Goal: Contribute content: Contribute content

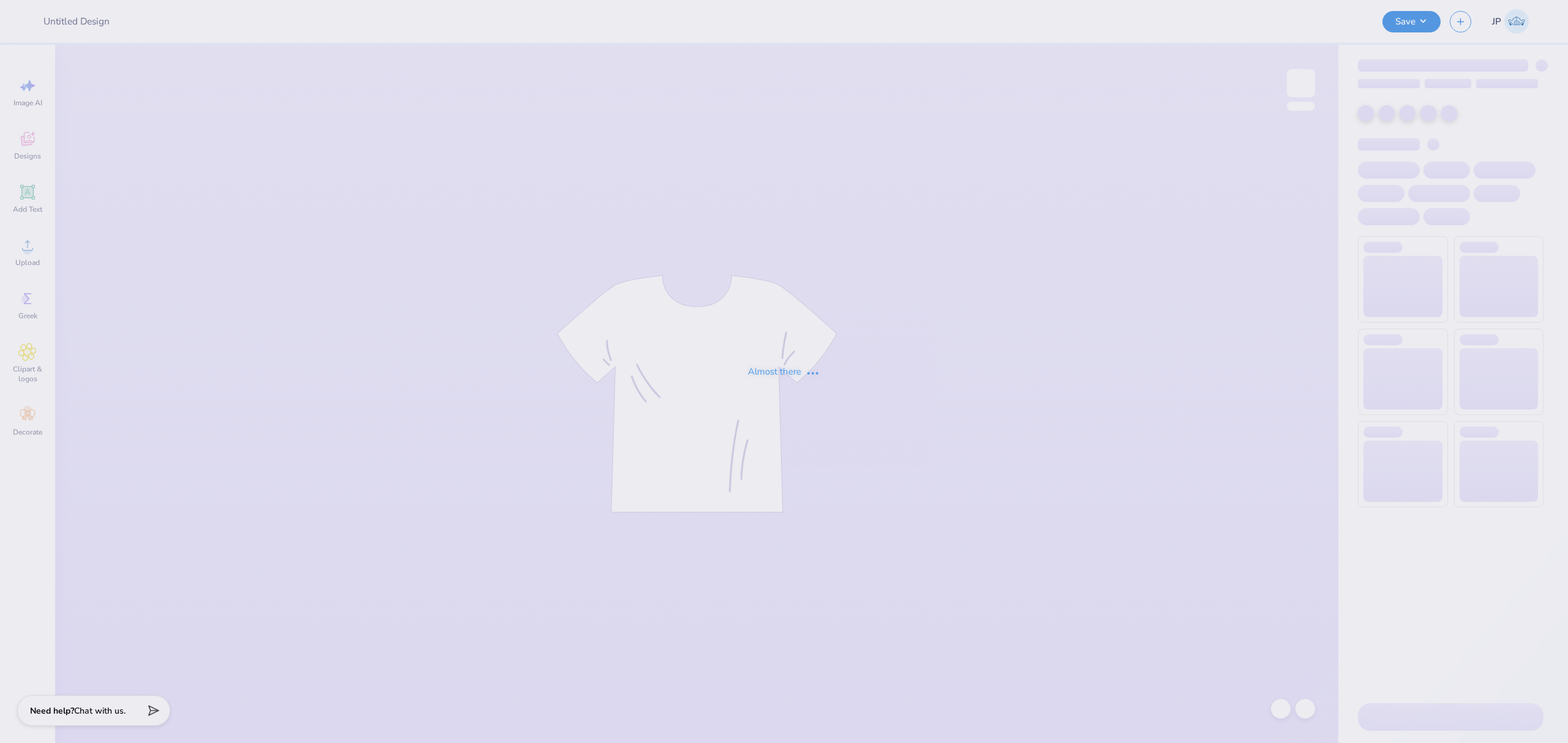
type input "f25"
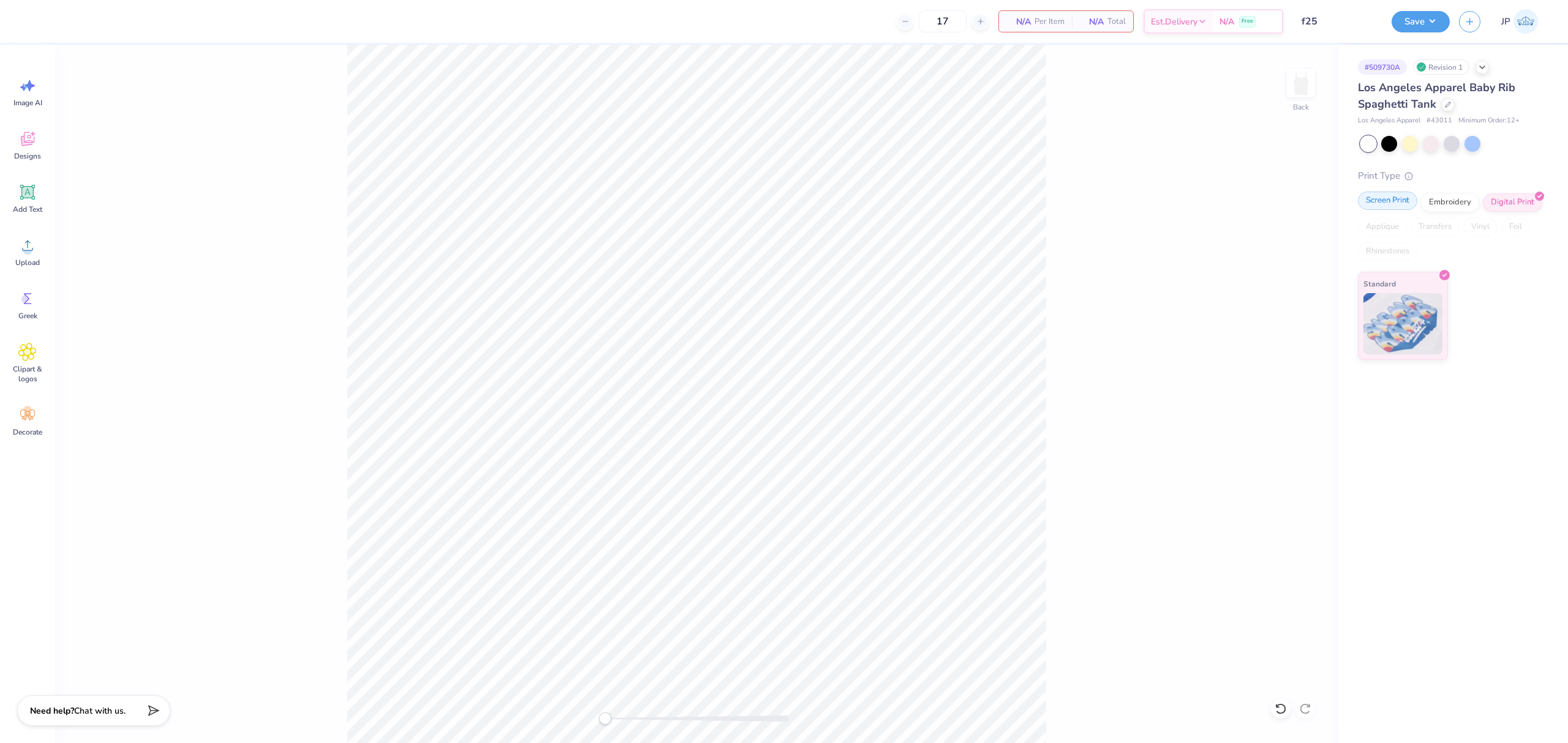
click at [1399, 207] on div "Screen Print" at bounding box center [1387, 201] width 59 height 19
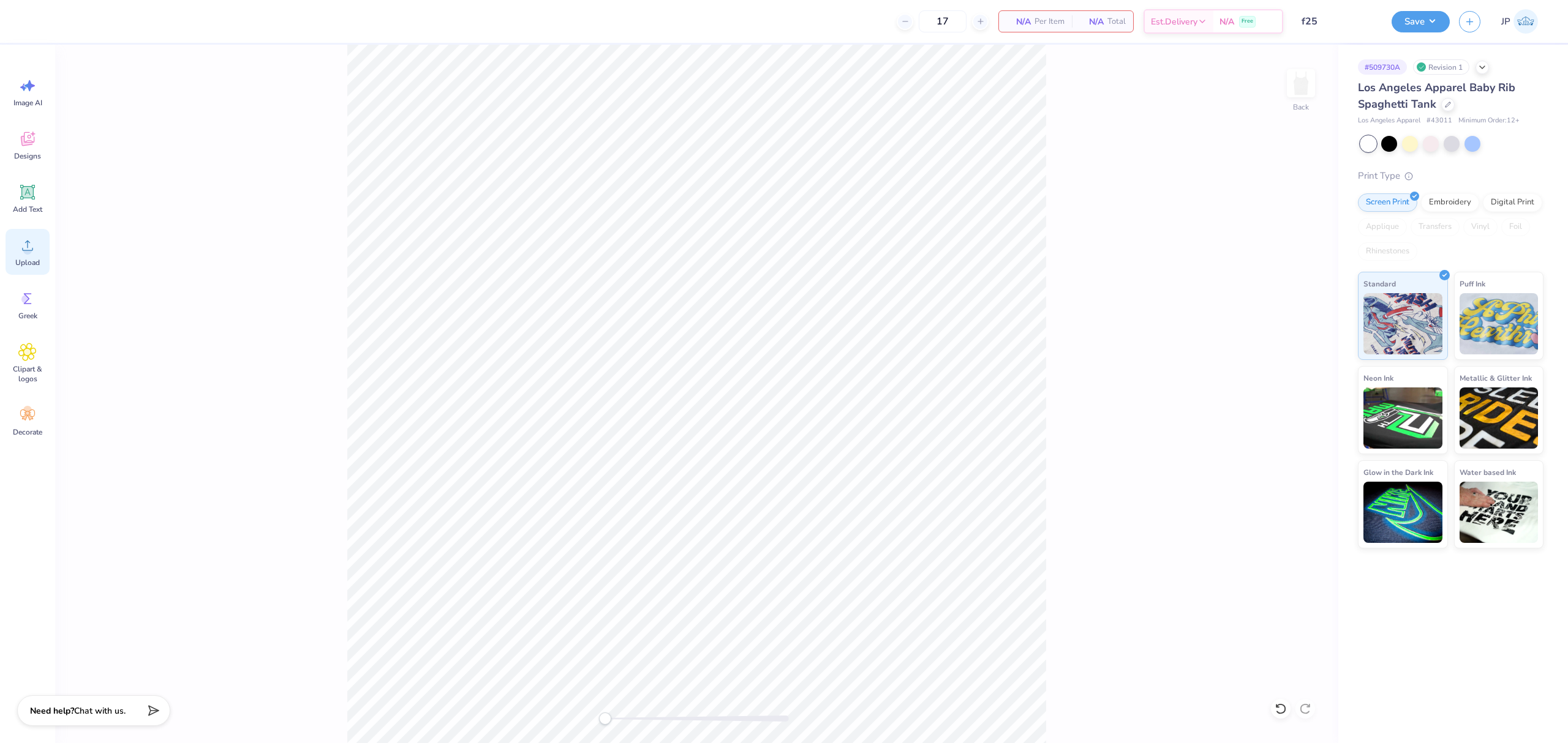
click at [27, 252] on circle at bounding box center [27, 250] width 8 height 8
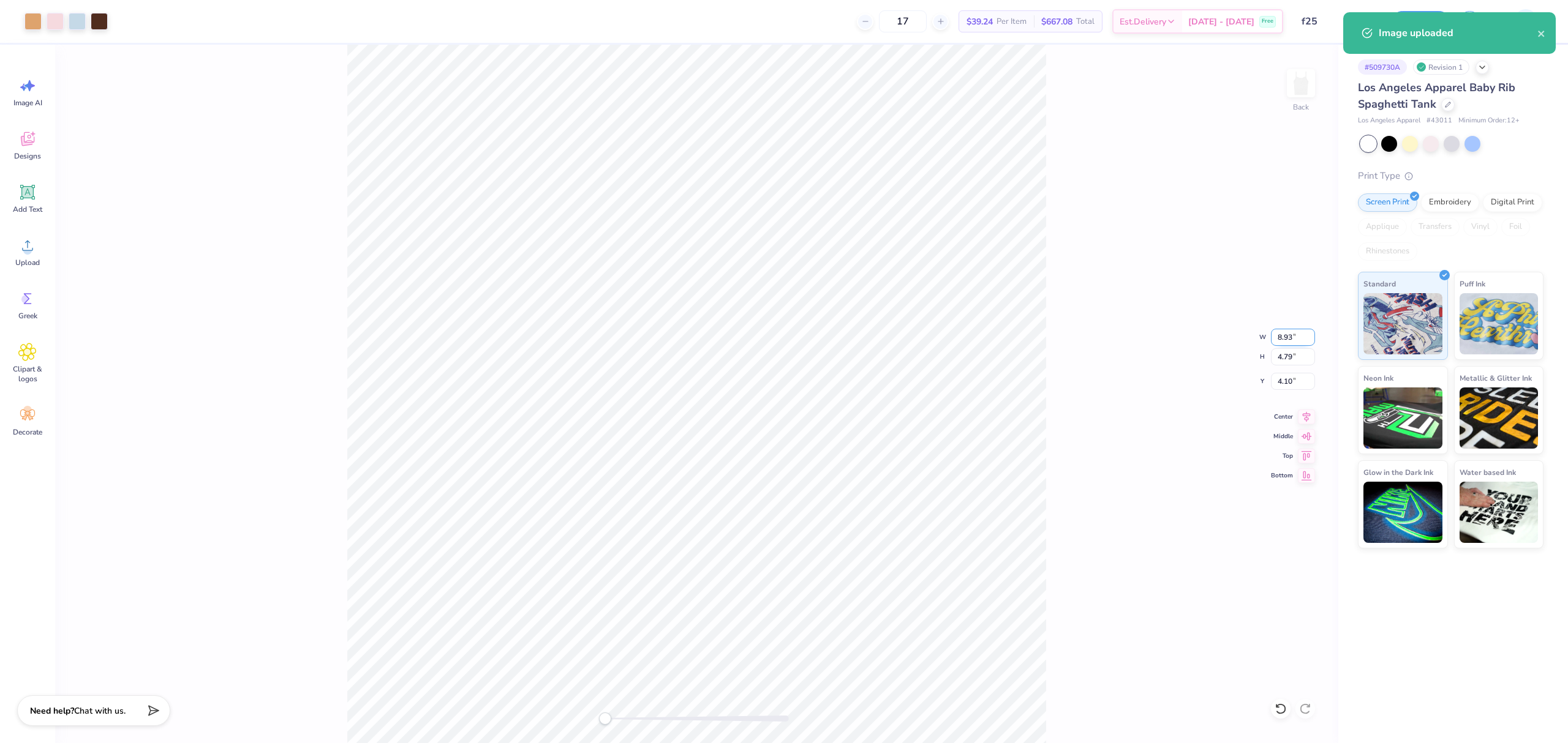
click at [1293, 331] on input "8.93" at bounding box center [1293, 337] width 44 height 17
type input "7.00"
type input "3.75"
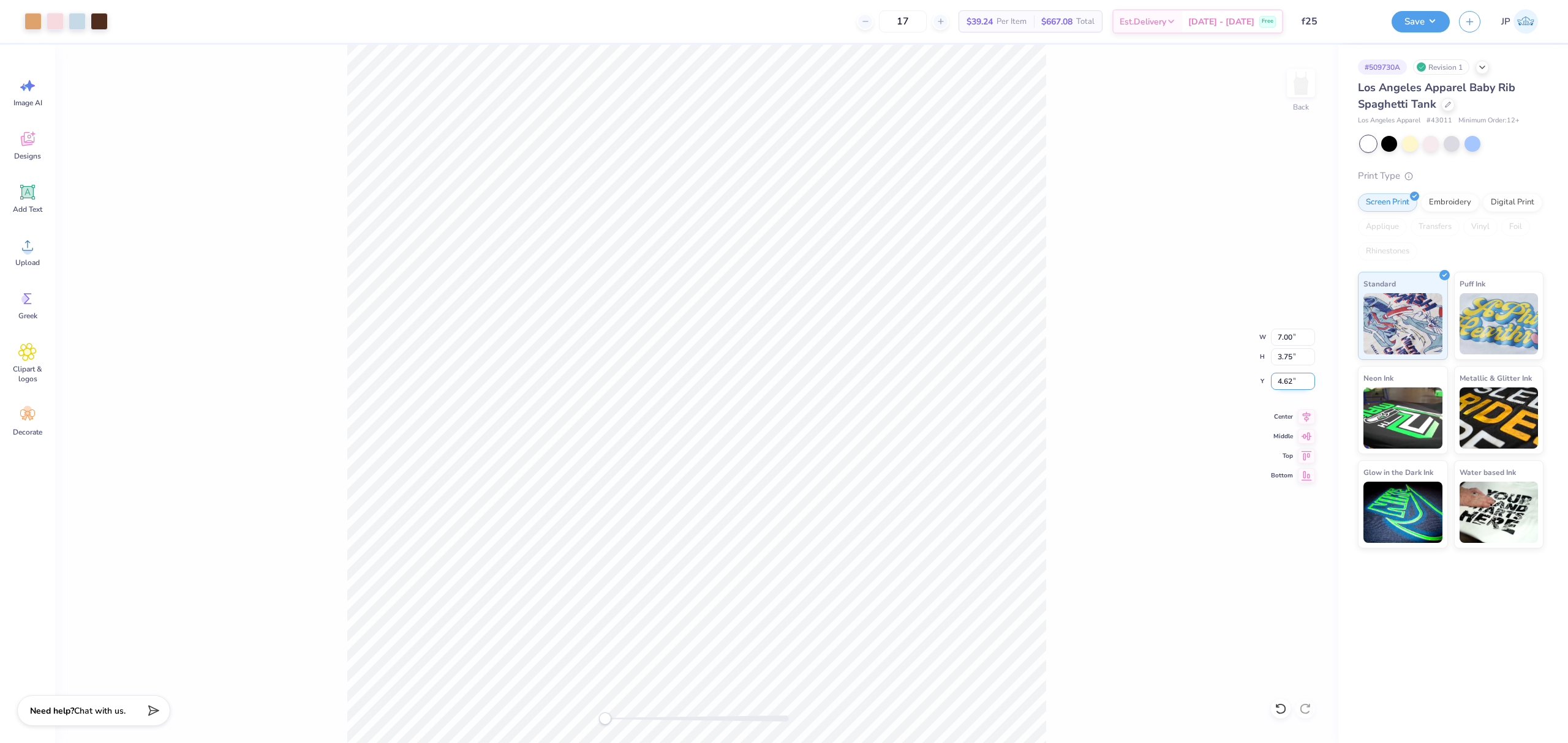
click at [1294, 380] on input "4.62" at bounding box center [1293, 381] width 44 height 17
type input "2"
click at [267, 118] on div "Back" at bounding box center [697, 394] width 1283 height 698
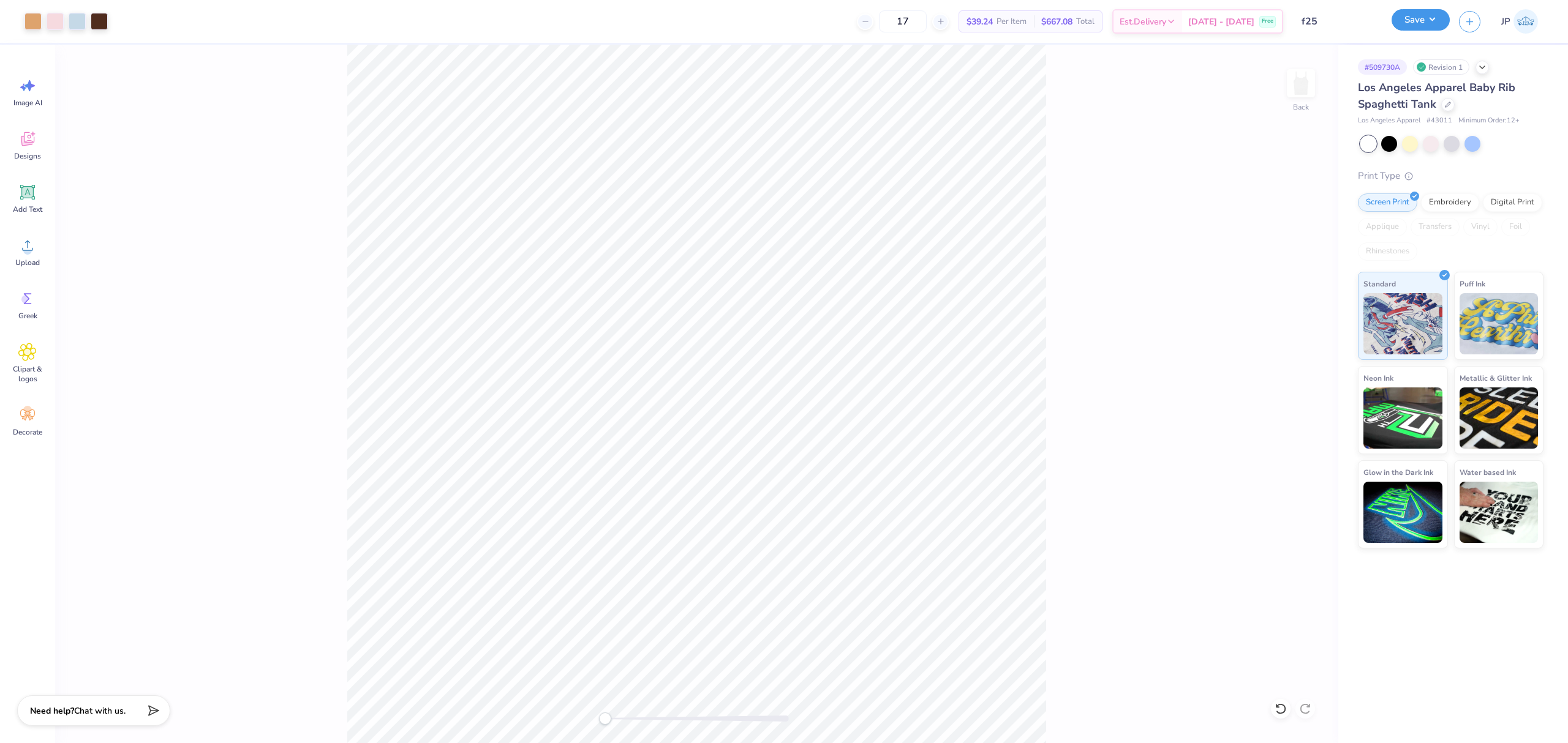
click at [1419, 23] on button "Save" at bounding box center [1421, 19] width 58 height 21
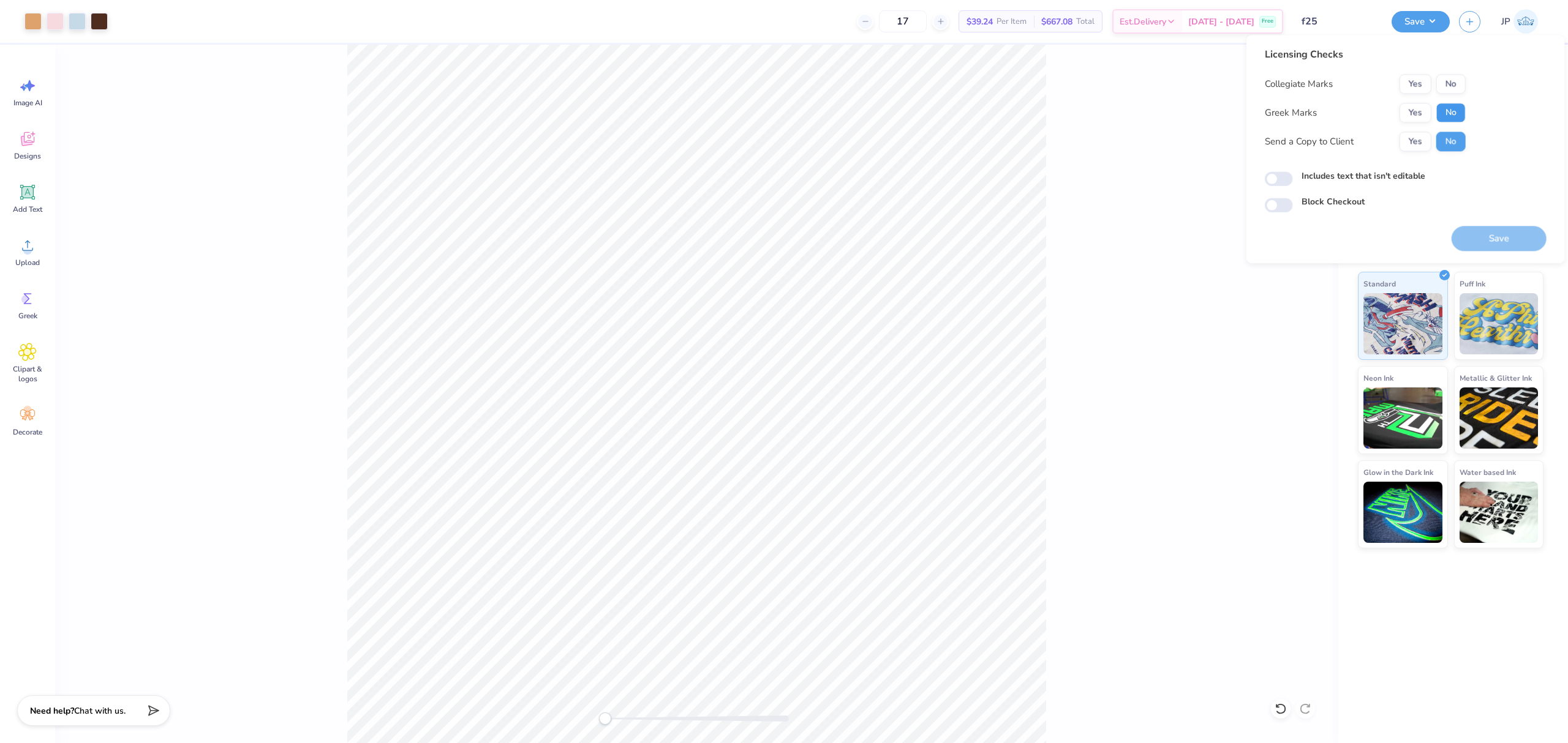
click at [1452, 108] on button "No" at bounding box center [1450, 112] width 30 height 19
click at [1456, 83] on button "No" at bounding box center [1450, 83] width 30 height 19
click at [1543, 233] on button "Save" at bounding box center [1499, 239] width 95 height 25
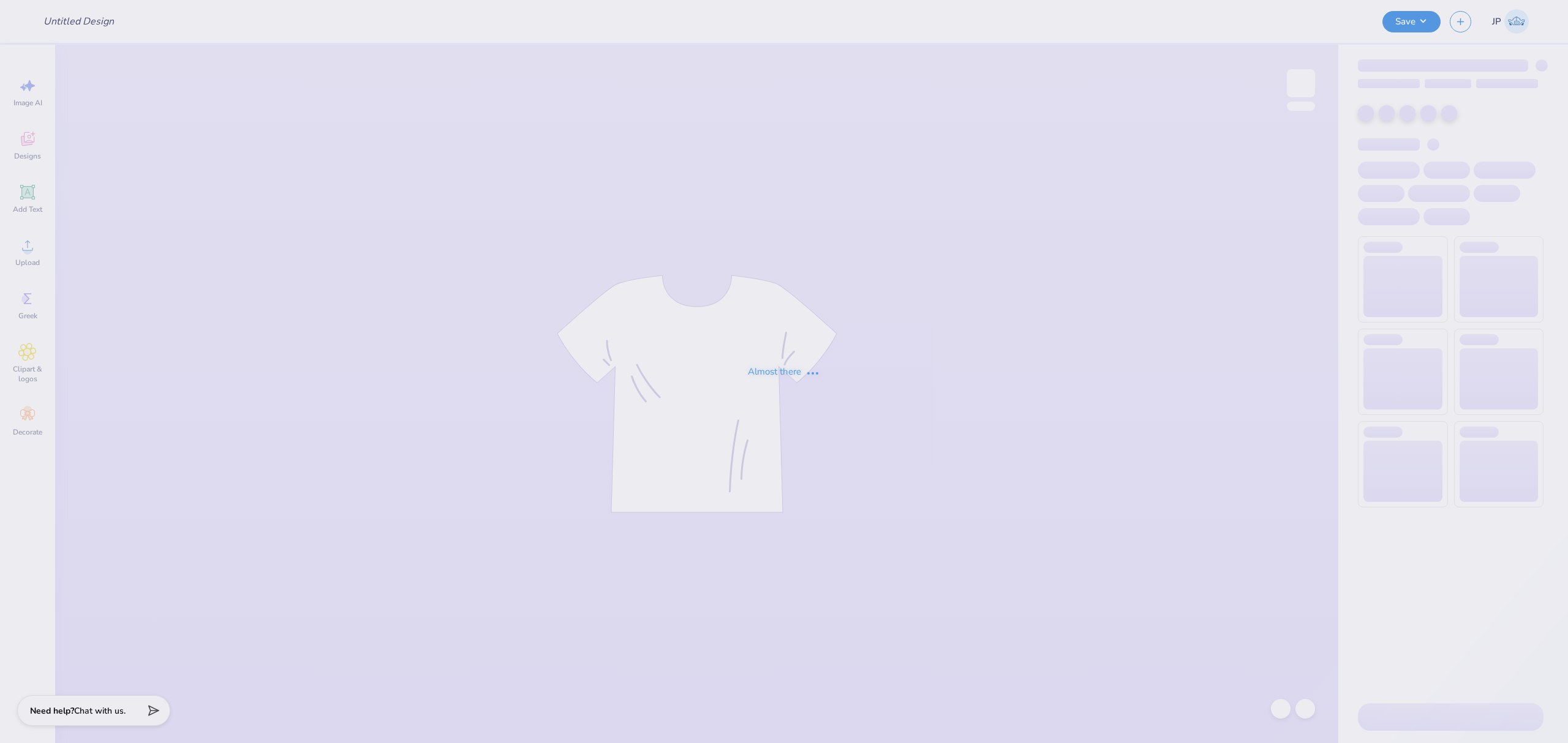
type input "baby rib f25"
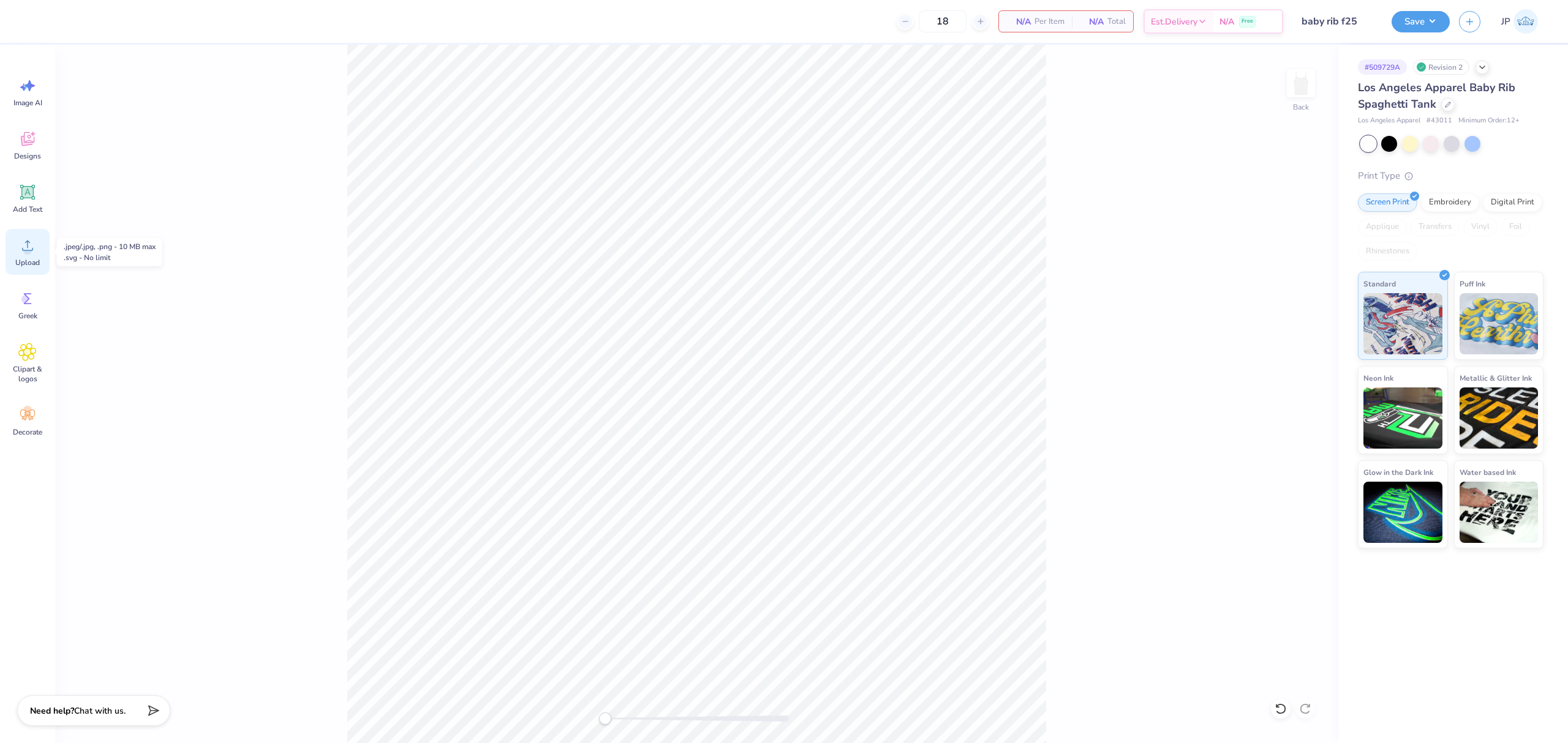
click at [41, 255] on div "Upload" at bounding box center [28, 252] width 44 height 46
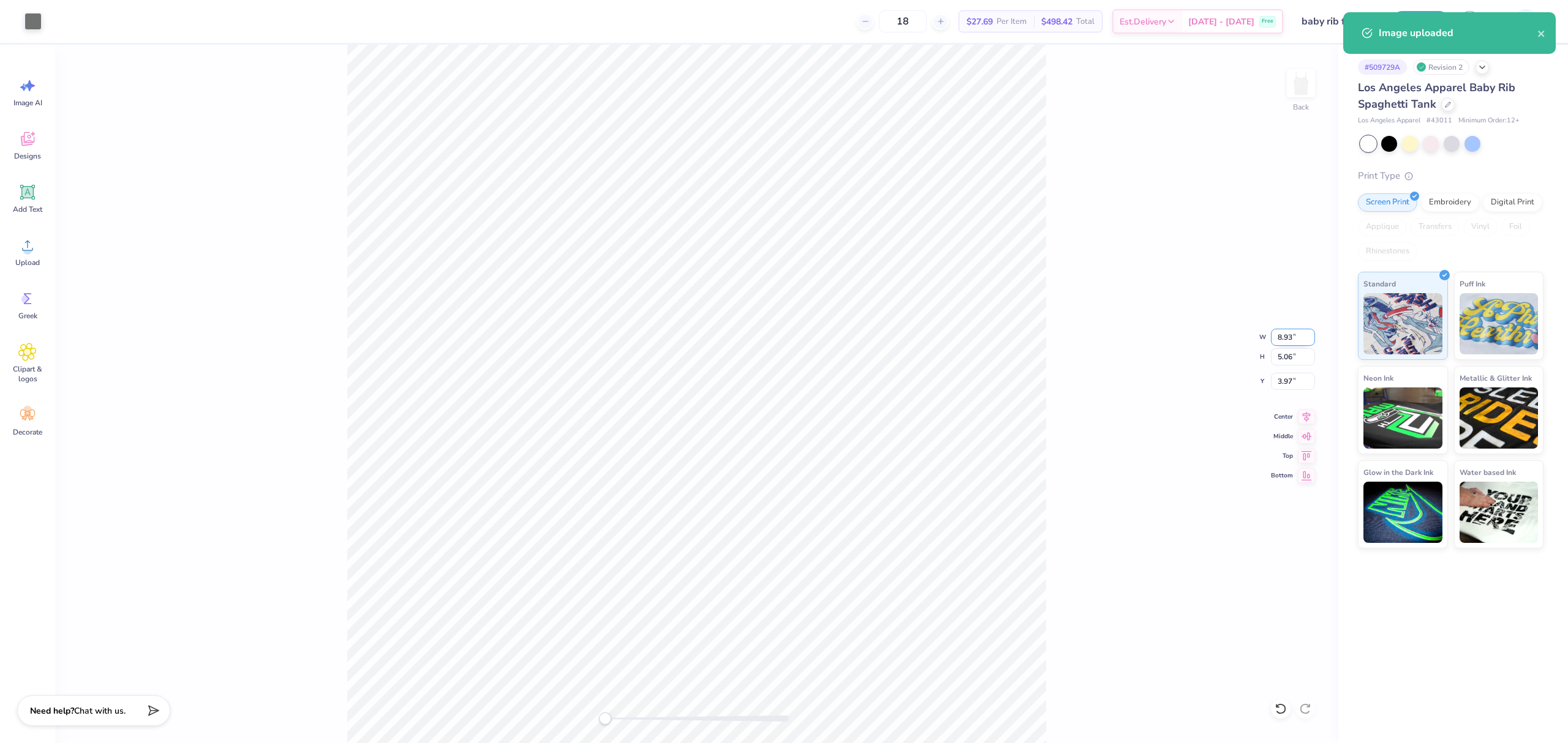
click at [1291, 335] on input "8.93" at bounding box center [1293, 337] width 44 height 17
type input "8.00"
type input "4.53"
type input "4.23"
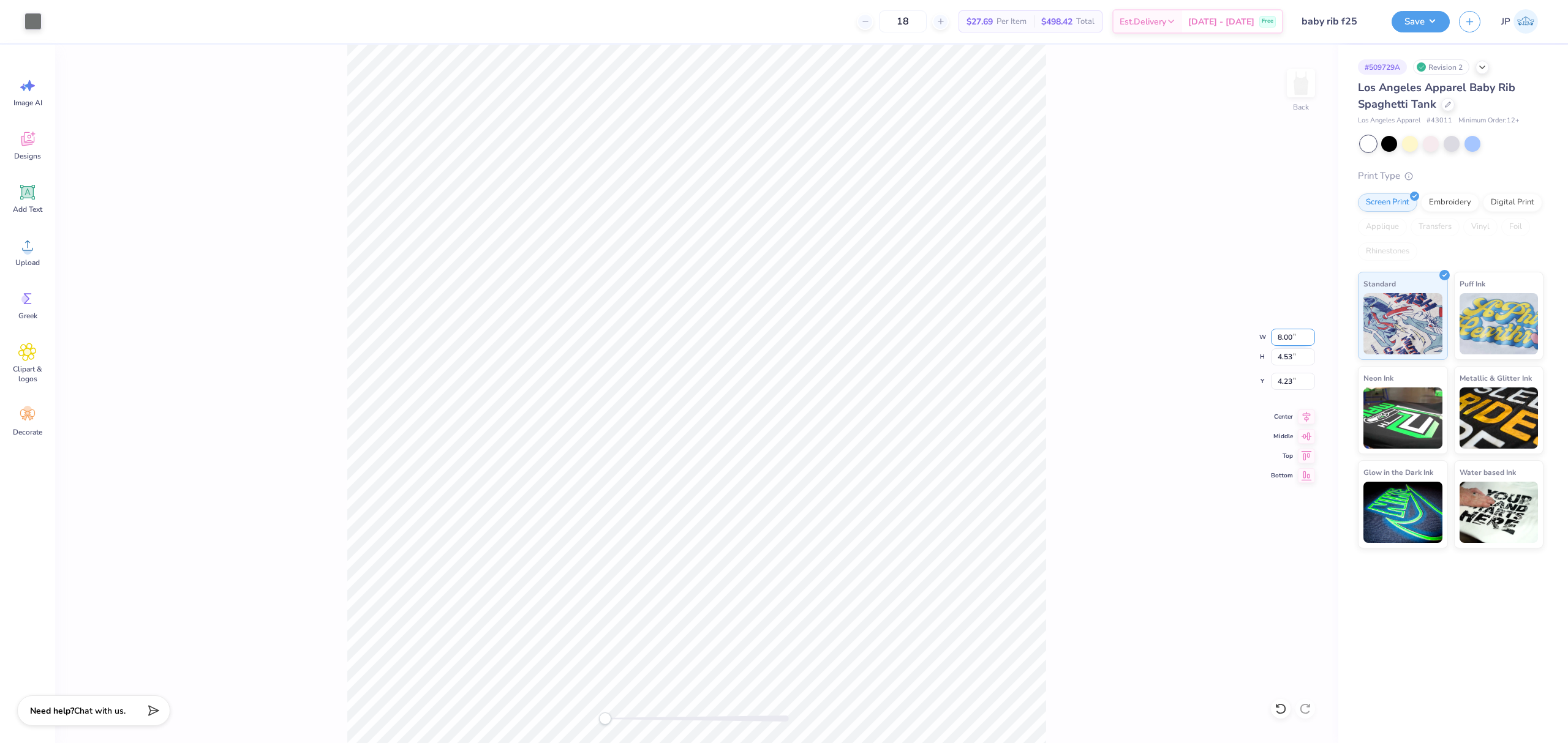
click at [1282, 330] on input "8.00" at bounding box center [1293, 337] width 44 height 17
type input "7.00"
type input "3.96"
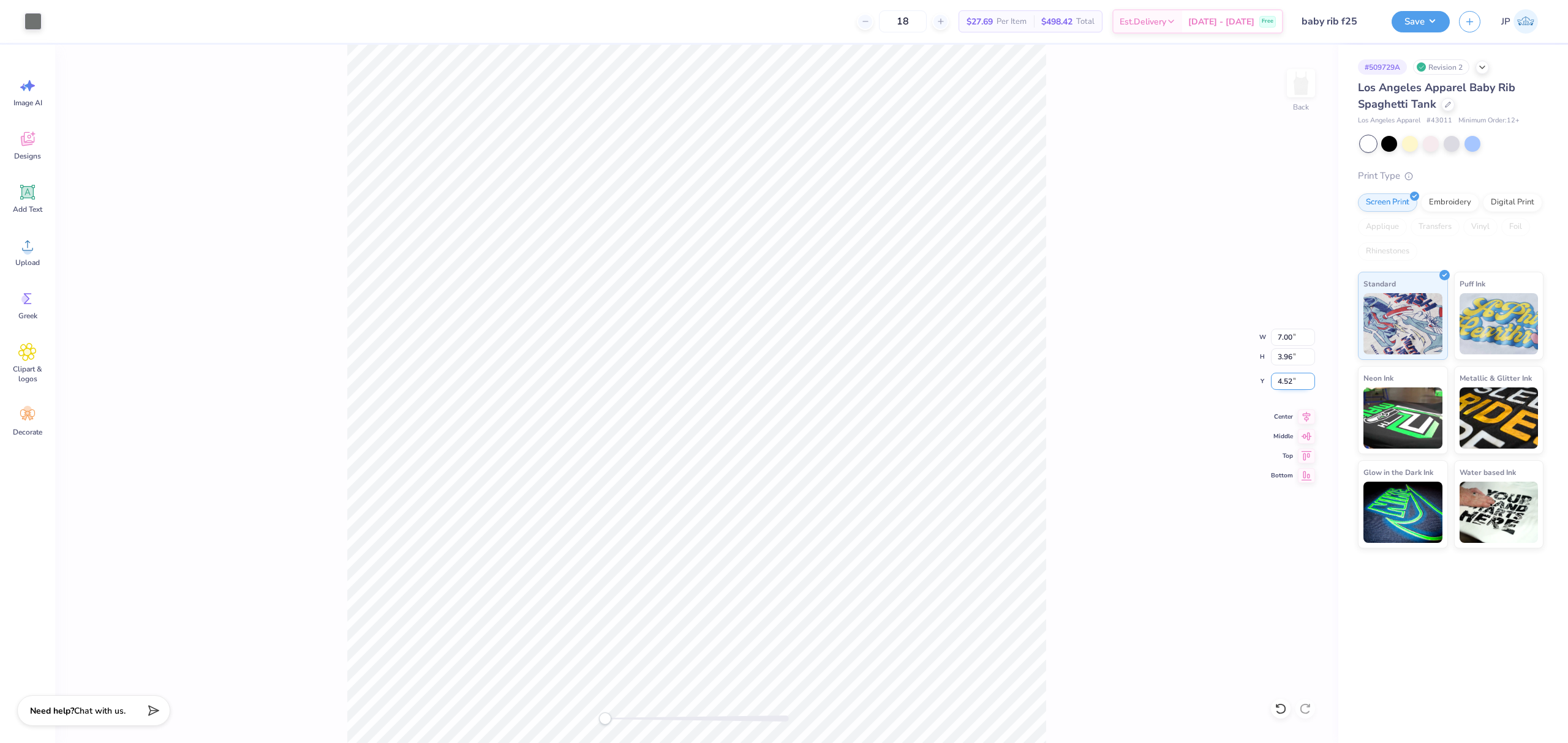
click at [1284, 385] on input "4.52" at bounding box center [1293, 381] width 44 height 17
drag, startPoint x: 1284, startPoint y: 385, endPoint x: 1566, endPoint y: 396, distance: 282.2
click at [1287, 385] on input "4.52" at bounding box center [1293, 381] width 44 height 17
type input "2"
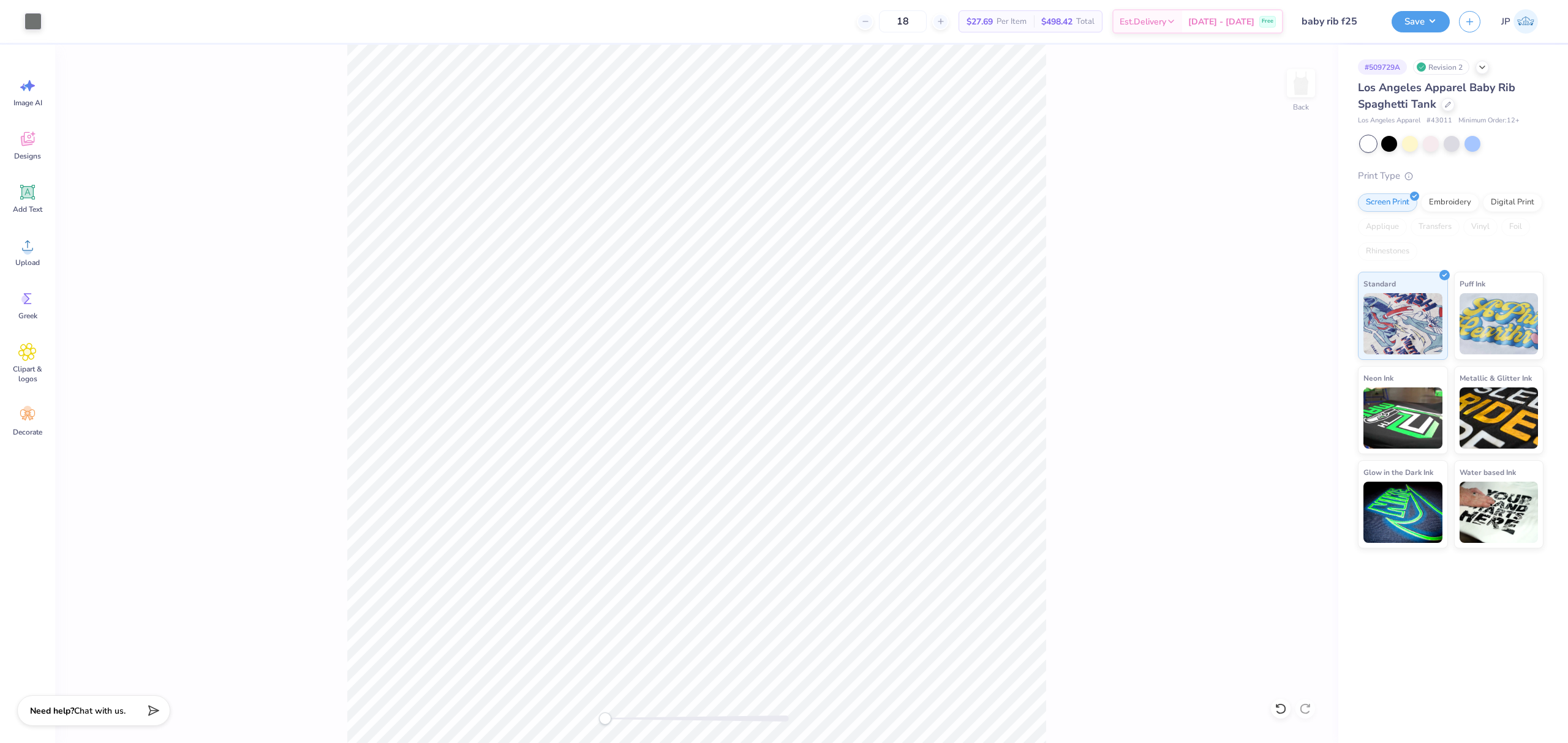
click at [158, 572] on div "Back" at bounding box center [697, 394] width 1283 height 698
click at [1287, 336] on input "7.00" at bounding box center [1293, 337] width 44 height 17
type input "8.00"
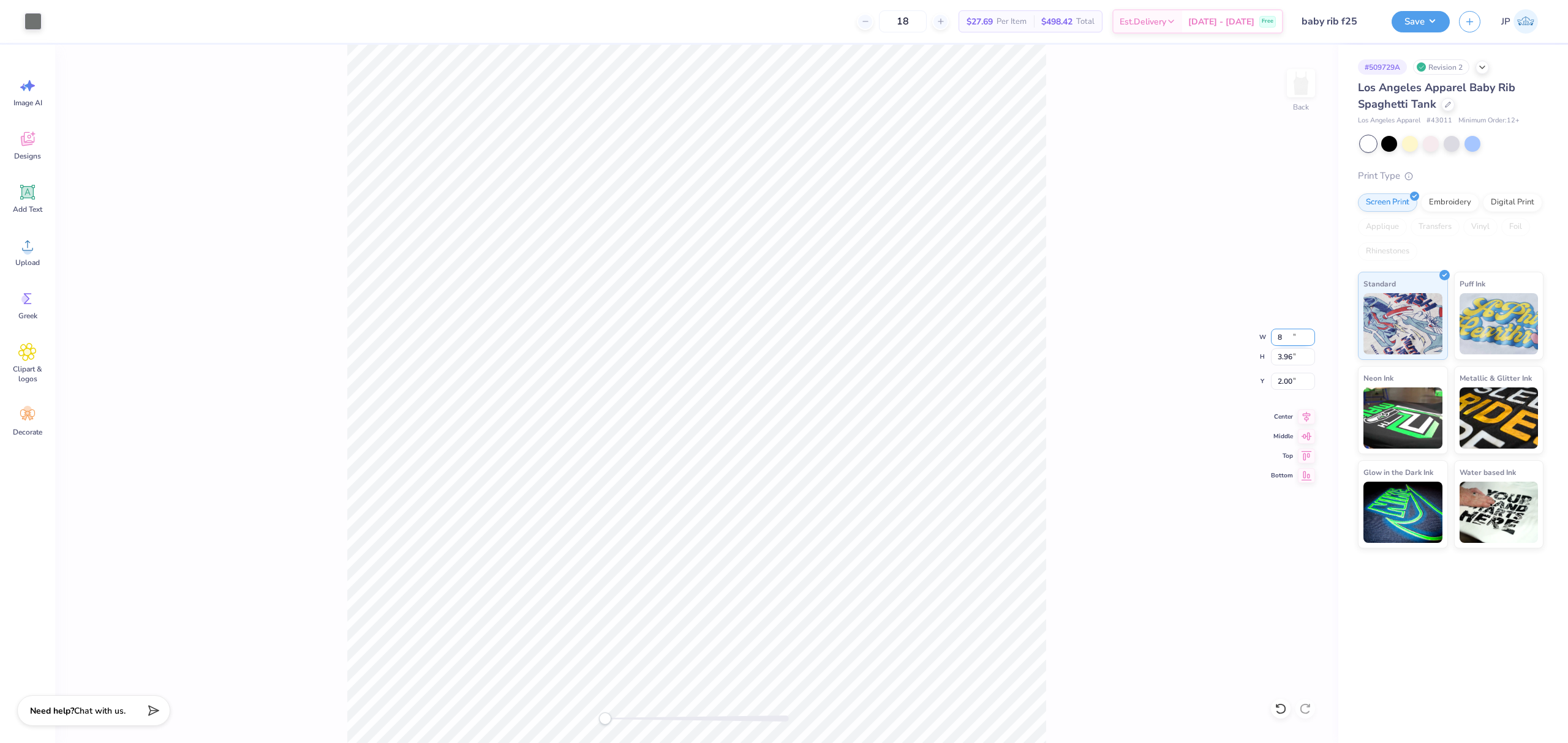
type input "4.53"
type input "1.72"
click at [1287, 369] on div "Back W 8.00 8.00 " H 4.53 4.53 " Y 1.72 1.72 " Center Middle Top Bottom" at bounding box center [697, 394] width 1283 height 698
click at [1282, 383] on div "Back W 8.00 H 4.53 Y 1.72 Center Middle Top Bottom" at bounding box center [697, 394] width 1283 height 698
click at [1282, 383] on div "Back" at bounding box center [697, 394] width 1283 height 698
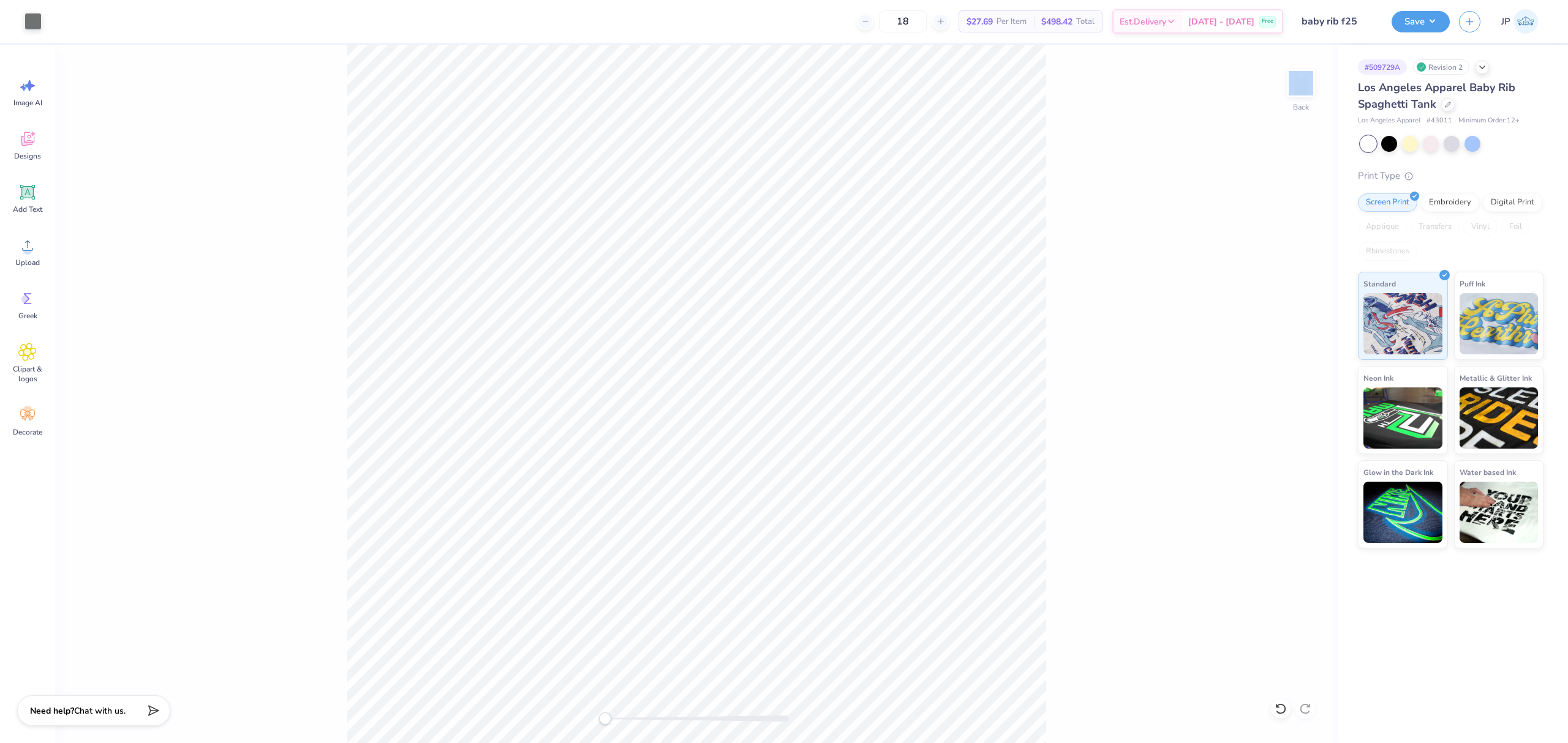
drag, startPoint x: 1282, startPoint y: 383, endPoint x: 1063, endPoint y: 363, distance: 219.9
click at [1282, 383] on div "Back" at bounding box center [697, 394] width 1283 height 698
click at [1286, 380] on input "1.72" at bounding box center [1293, 381] width 44 height 17
drag, startPoint x: 1287, startPoint y: 380, endPoint x: 1566, endPoint y: 434, distance: 284.2
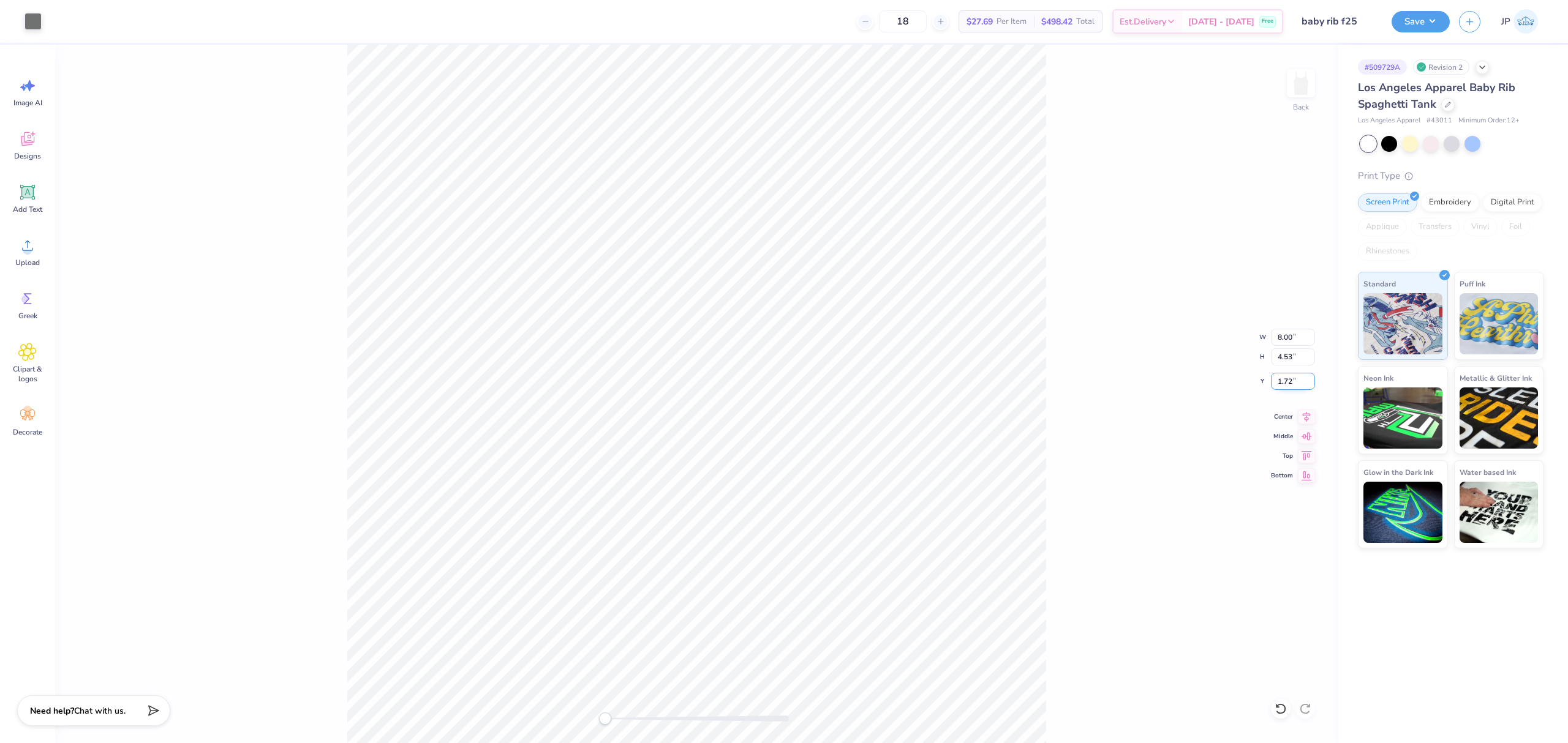
click at [1289, 380] on input "1.72" at bounding box center [1293, 381] width 44 height 17
type input "2"
click at [1415, 21] on button "Save" at bounding box center [1421, 19] width 58 height 21
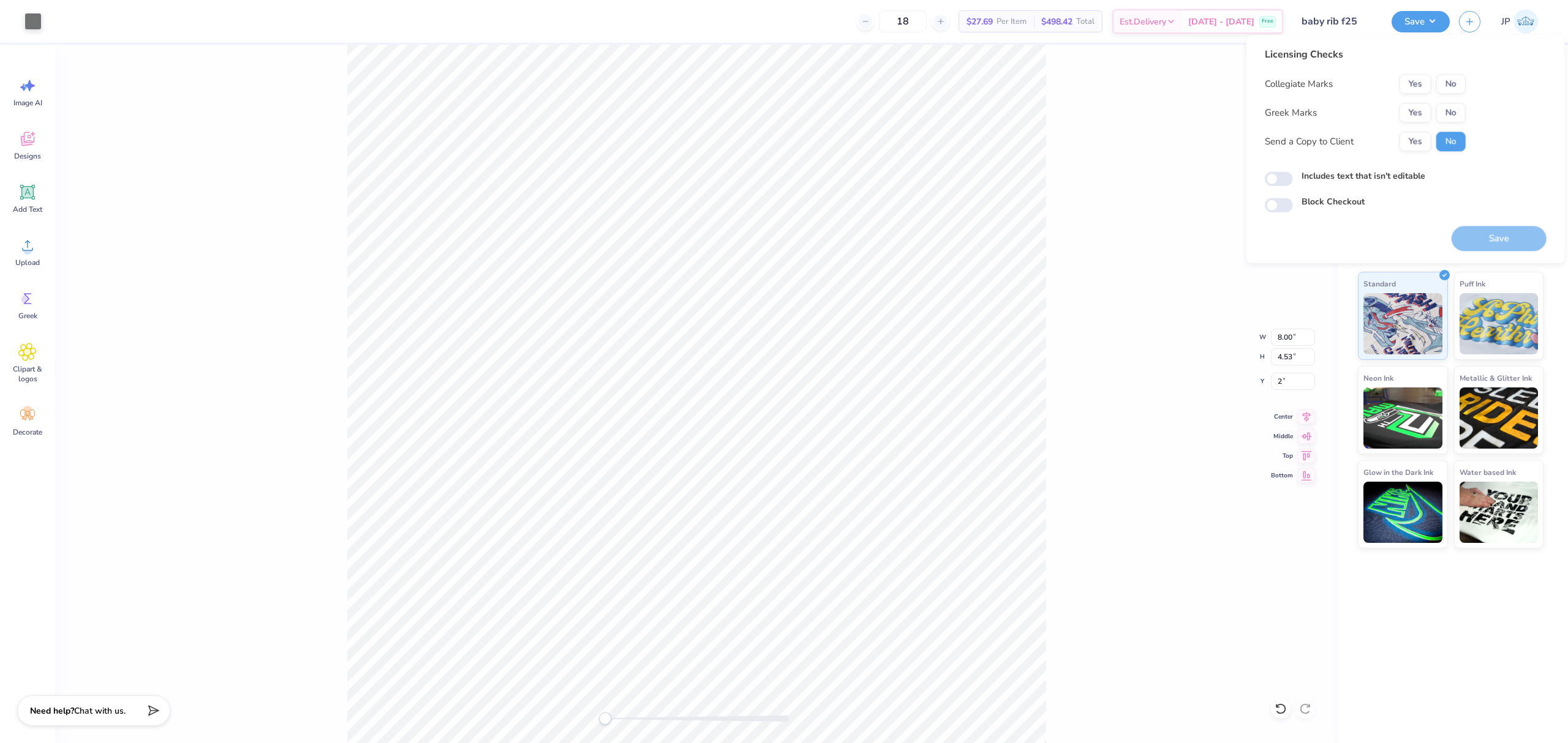
click at [1456, 108] on button "No" at bounding box center [1450, 112] width 30 height 19
click at [1453, 77] on button "No" at bounding box center [1450, 83] width 30 height 19
click at [1502, 247] on button "Save" at bounding box center [1499, 239] width 95 height 25
